Goal: Task Accomplishment & Management: Manage account settings

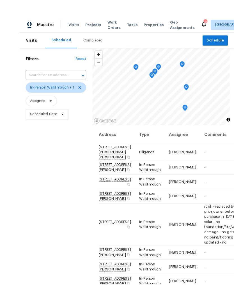
scroll to position [28, 0]
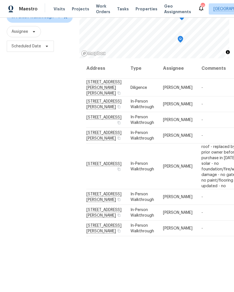
click at [76, 11] on span "Projects" at bounding box center [80, 9] width 17 height 6
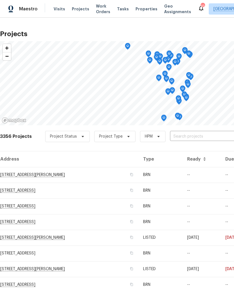
scroll to position [0, 0]
click at [61, 11] on span "Visits" at bounding box center [59, 9] width 11 height 6
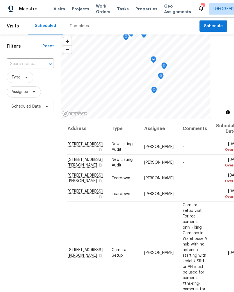
click at [0, 0] on icon at bounding box center [0, 0] width 0 height 0
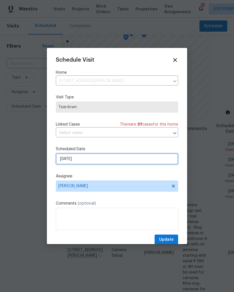
click at [90, 158] on input "10/12/2025" at bounding box center [117, 158] width 122 height 11
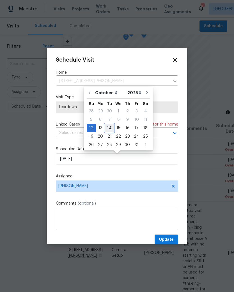
click at [110, 127] on div "14" at bounding box center [109, 128] width 9 height 8
type input "10/14/2025"
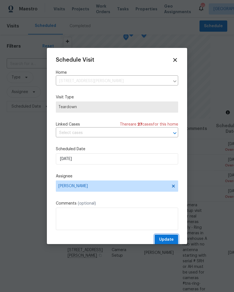
click at [173, 239] on span "Update" at bounding box center [166, 239] width 15 height 7
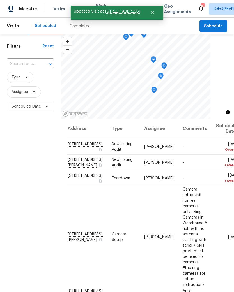
click at [0, 0] on icon at bounding box center [0, 0] width 0 height 0
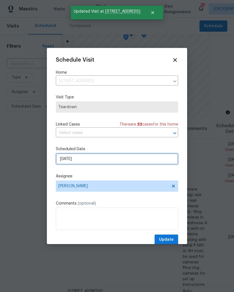
click at [89, 161] on input "10/12/2025" at bounding box center [117, 158] width 122 height 11
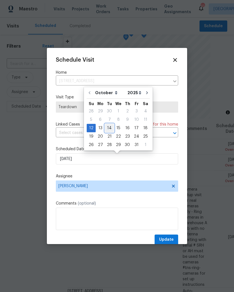
click at [109, 129] on div "14" at bounding box center [109, 128] width 9 height 8
type input "10/14/2025"
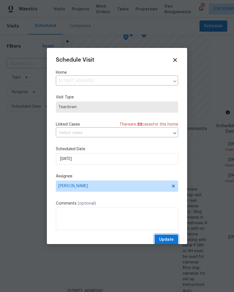
click at [170, 238] on span "Update" at bounding box center [166, 239] width 15 height 7
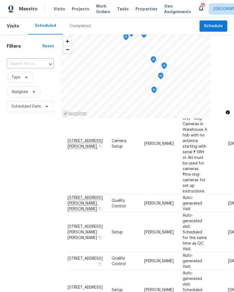
scroll to position [78, 0]
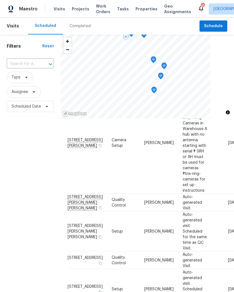
click at [0, 0] on icon at bounding box center [0, 0] width 0 height 0
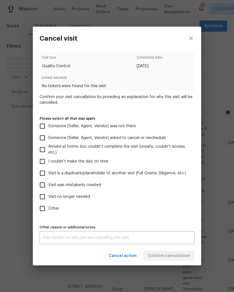
click at [41, 185] on input "Visit was mistakenly created" at bounding box center [42, 185] width 12 height 12
checkbox input "true"
click at [184, 257] on span "Confirm cancellation" at bounding box center [169, 255] width 42 height 7
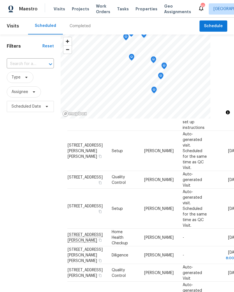
scroll to position [142, 0]
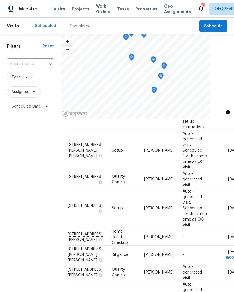
click at [0, 0] on icon at bounding box center [0, 0] width 0 height 0
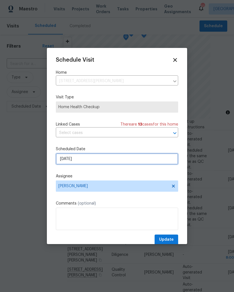
click at [83, 157] on input "10/13/2025" at bounding box center [117, 158] width 122 height 11
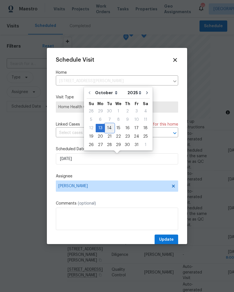
click at [111, 129] on div "14" at bounding box center [109, 128] width 9 height 8
type input "10/14/2025"
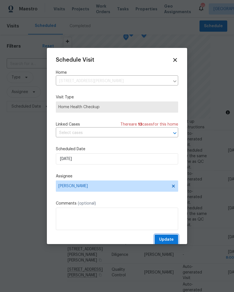
click at [169, 240] on span "Update" at bounding box center [166, 239] width 15 height 7
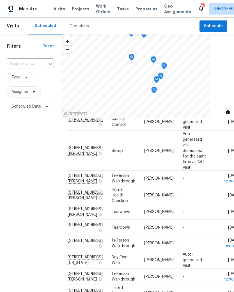
scroll to position [386, 0]
